Goal: Navigation & Orientation: Understand site structure

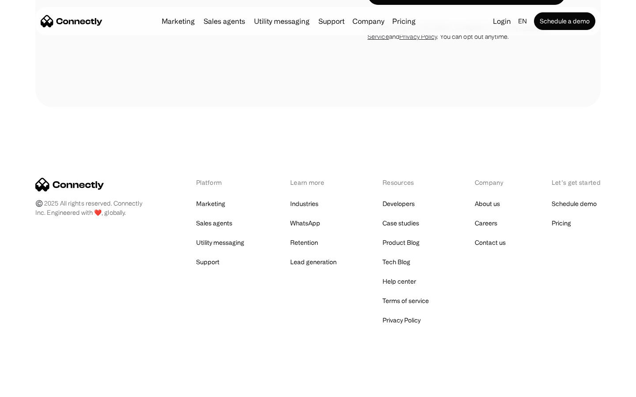
scroll to position [756, 0]
